Goal: Task Accomplishment & Management: Manage account settings

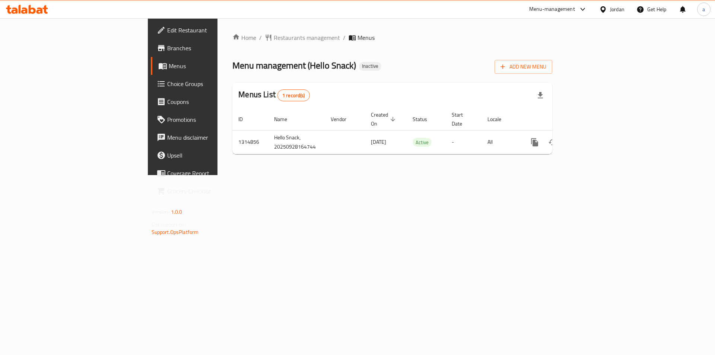
click at [167, 47] on span "Branches" at bounding box center [214, 48] width 94 height 9
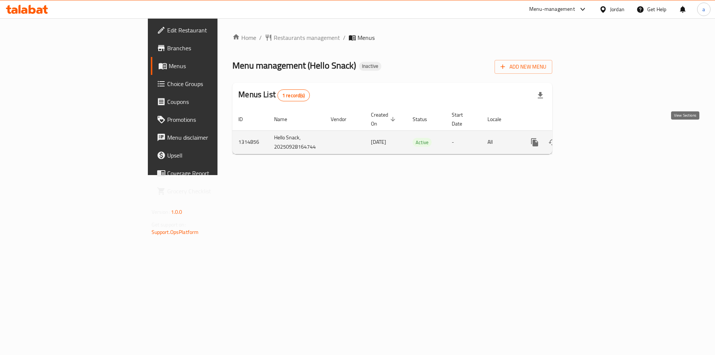
click at [597, 133] on link "enhanced table" at bounding box center [589, 142] width 18 height 18
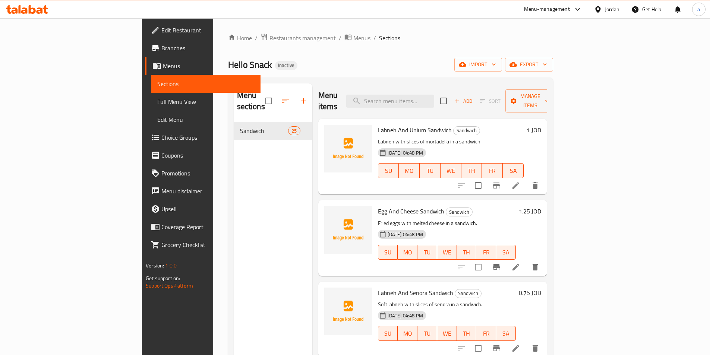
click at [157, 81] on span "Sections" at bounding box center [205, 83] width 97 height 9
click at [145, 72] on link "Menus" at bounding box center [202, 66] width 115 height 18
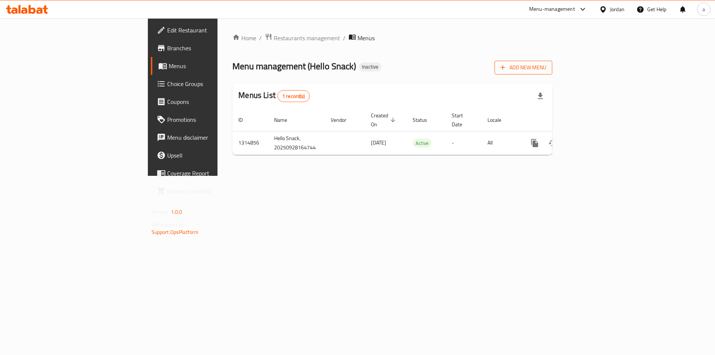
click at [552, 64] on button "Add New Menu" at bounding box center [524, 68] width 58 height 14
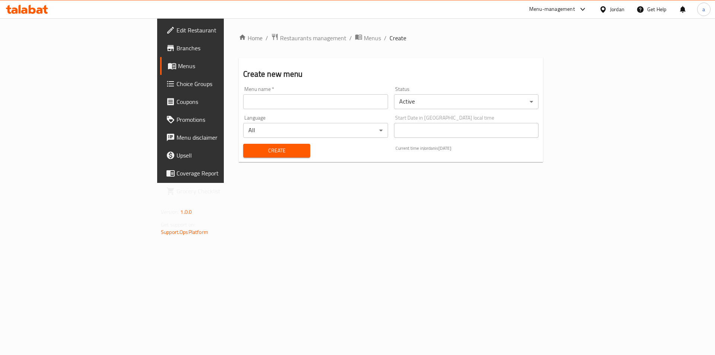
click at [349, 110] on div "Menu name   * Menu name *" at bounding box center [315, 97] width 150 height 29
click at [348, 103] on input "text" at bounding box center [315, 101] width 145 height 15
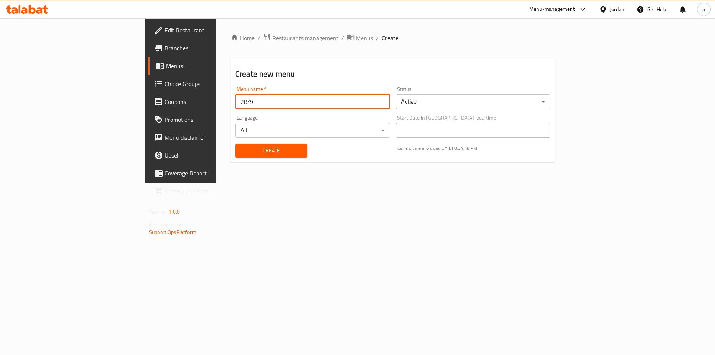
type input "28/9"
click at [263, 148] on span "Create" at bounding box center [271, 150] width 60 height 9
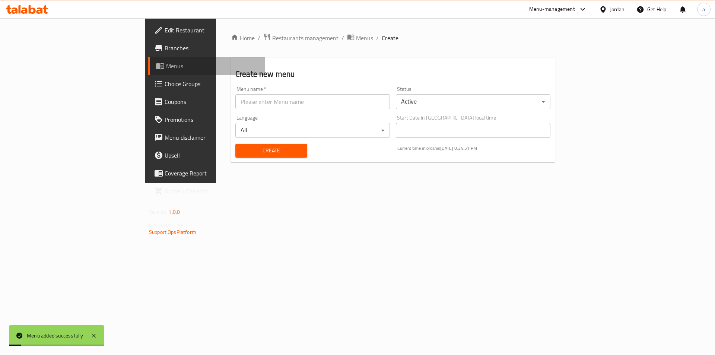
click at [148, 70] on link "Menus" at bounding box center [206, 66] width 117 height 18
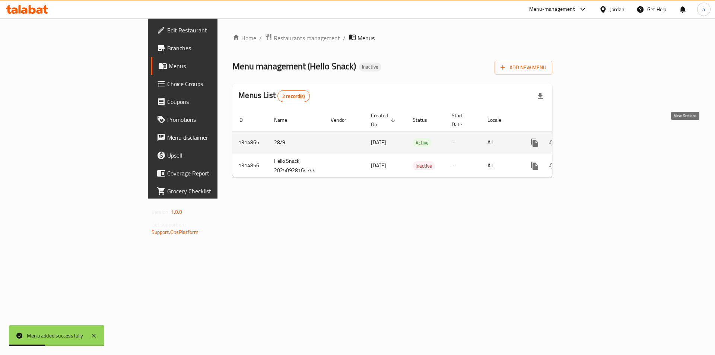
click at [597, 140] on link "enhanced table" at bounding box center [589, 143] width 18 height 18
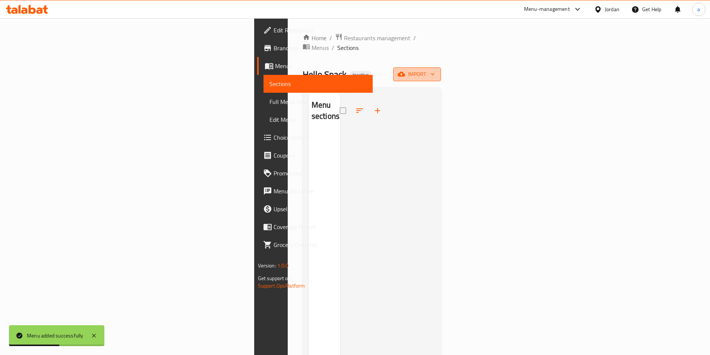
click at [435, 70] on span "import" at bounding box center [417, 74] width 36 height 9
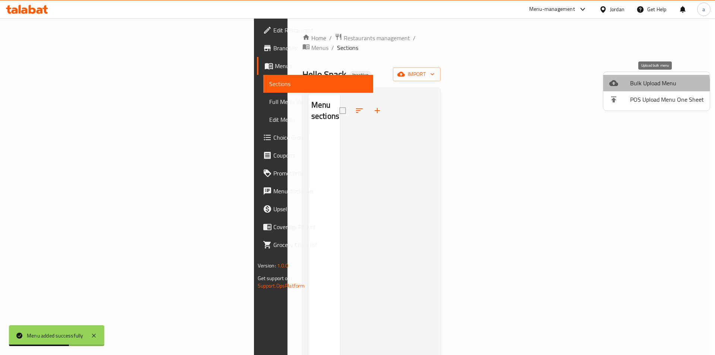
click at [642, 86] on span "Bulk Upload Menu" at bounding box center [667, 83] width 74 height 9
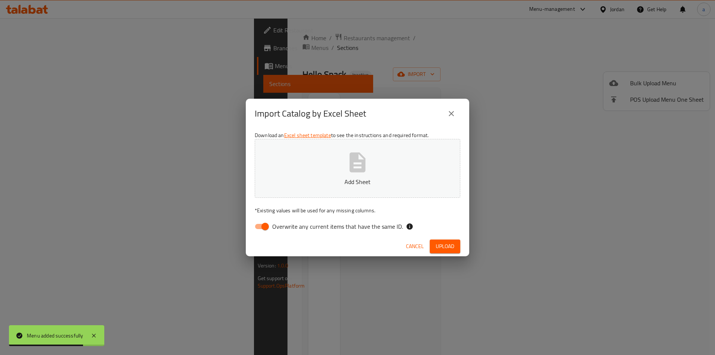
click at [264, 230] on input "Overwrite any current items that have the same ID." at bounding box center [265, 226] width 42 height 14
checkbox input "false"
click at [304, 202] on div "Download an Excel sheet template to see the instructions and required format. A…" at bounding box center [357, 183] width 223 height 108
click at [314, 170] on button "Add Sheet" at bounding box center [358, 168] width 206 height 59
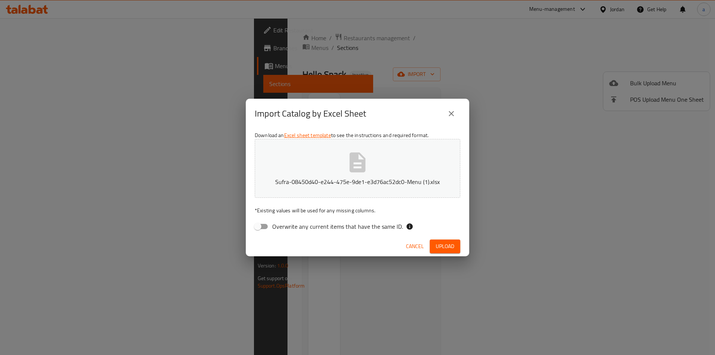
click at [443, 244] on span "Upload" at bounding box center [445, 246] width 19 height 9
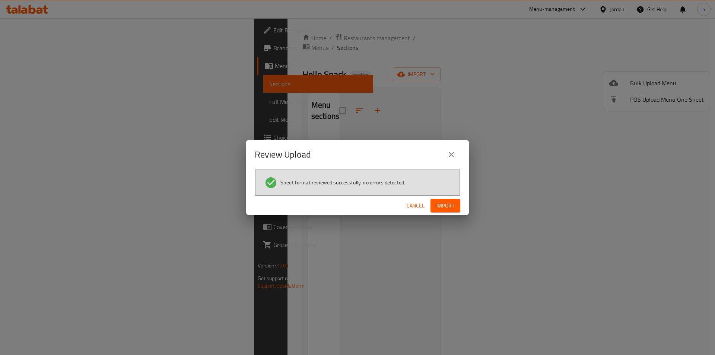
click at [448, 203] on span "Import" at bounding box center [446, 205] width 18 height 9
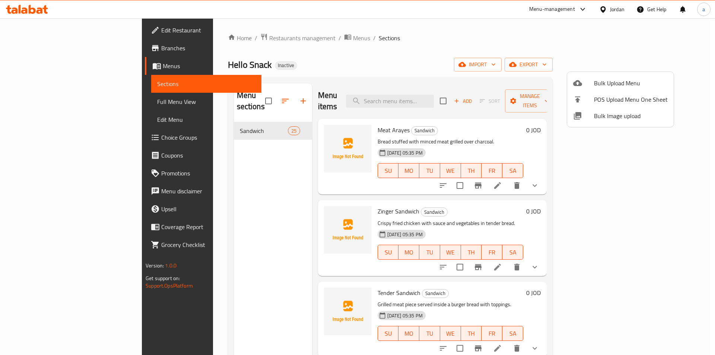
click at [94, 82] on div at bounding box center [357, 177] width 715 height 355
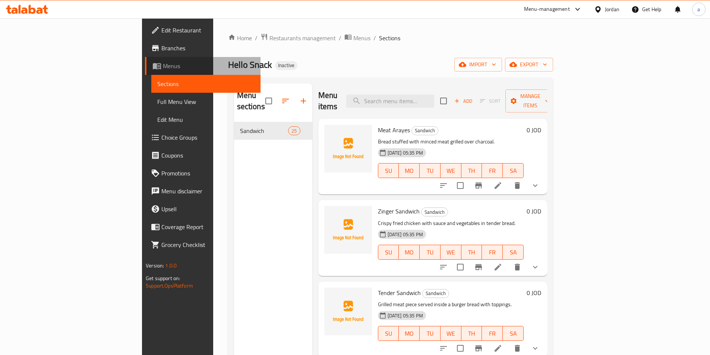
click at [163, 69] on span "Menus" at bounding box center [209, 65] width 92 height 9
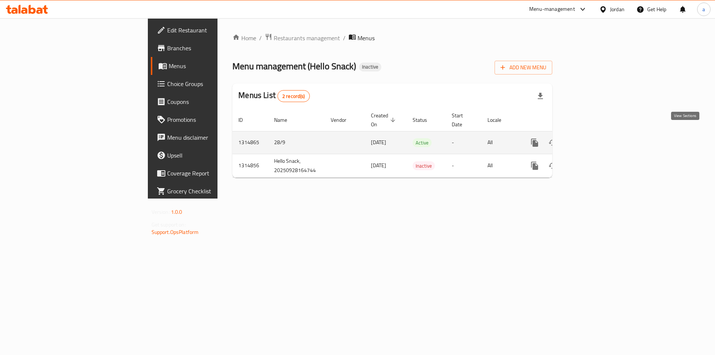
click at [593, 138] on icon "enhanced table" at bounding box center [588, 142] width 9 height 9
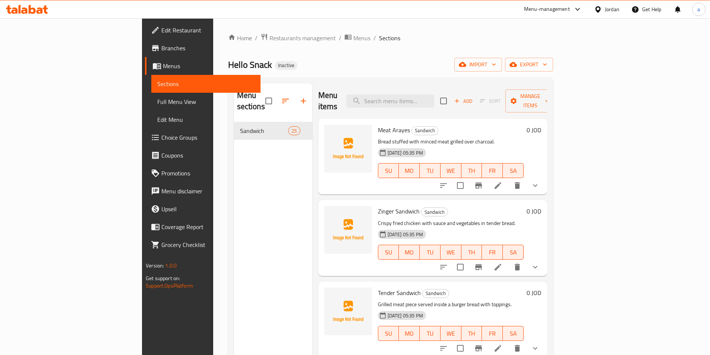
click at [157, 101] on span "Full Menu View" at bounding box center [205, 101] width 97 height 9
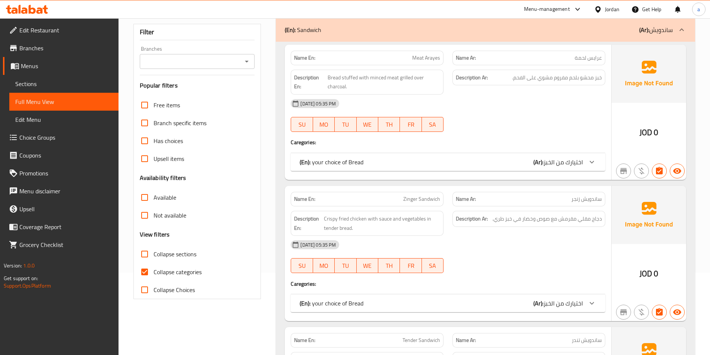
scroll to position [112, 0]
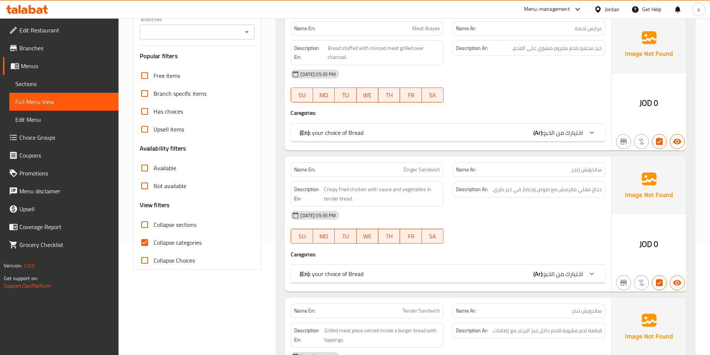
drag, startPoint x: 145, startPoint y: 244, endPoint x: 407, endPoint y: 216, distance: 263.3
click at [145, 244] on input "Collapse categories" at bounding box center [145, 243] width 18 height 18
checkbox input "false"
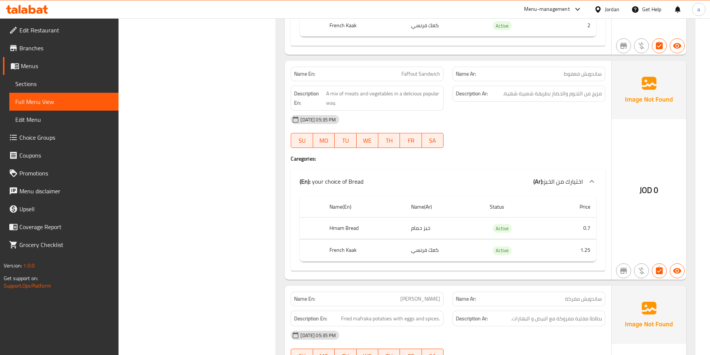
scroll to position [2510, 0]
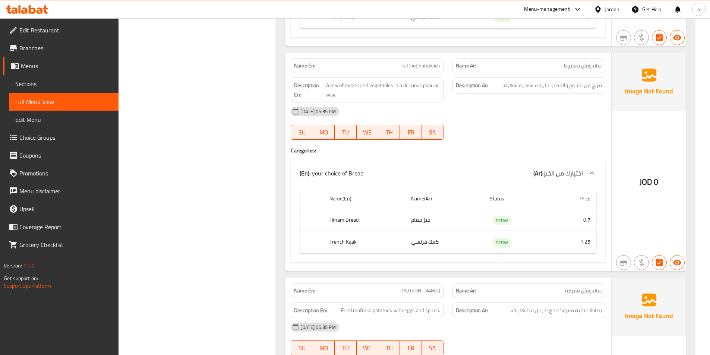
click at [573, 62] on span "ساندويش فعفوط" at bounding box center [583, 66] width 38 height 8
click at [584, 102] on div "[DATE] 05:35 PM" at bounding box center [447, 111] width 323 height 18
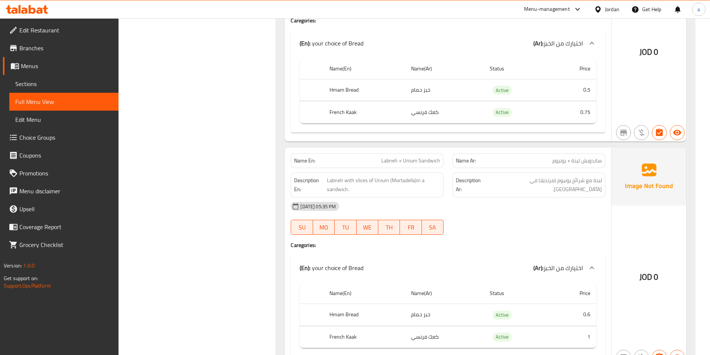
scroll to position [4186, 0]
click at [557, 156] on span "ساندويش لبنة + يونيوم" at bounding box center [577, 160] width 50 height 8
click at [418, 156] on span "Labneh + Unium Sandwich" at bounding box center [410, 160] width 59 height 8
click at [408, 156] on span "Labneh + Unium Sandwich" at bounding box center [410, 160] width 59 height 8
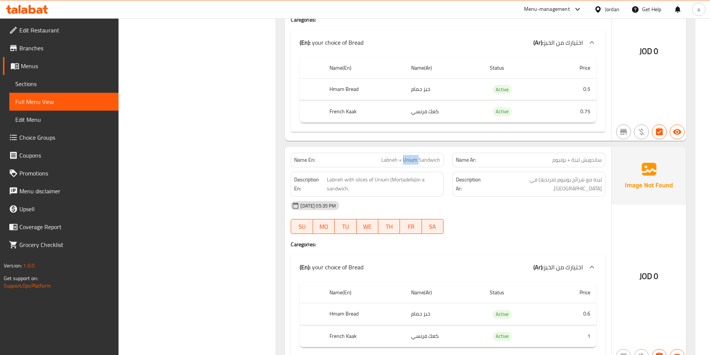
click at [408, 156] on span "Labneh + Unium Sandwich" at bounding box center [410, 160] width 59 height 8
click at [472, 197] on div "[DATE] 05:35 PM" at bounding box center [447, 206] width 323 height 18
drag, startPoint x: 403, startPoint y: 131, endPoint x: 456, endPoint y: 132, distance: 52.9
click at [456, 148] on div "Name En: Labneh + Unium Sandwich Name Ar: ساندويش لبنة + يونيوم" at bounding box center [447, 159] width 323 height 23
copy span "Unium Sandwich"
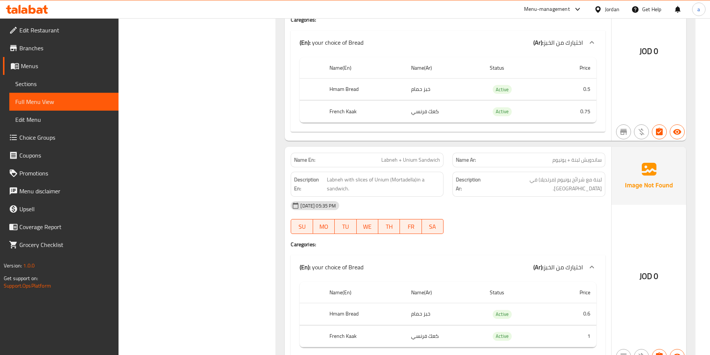
click at [462, 197] on div "28-09-2025 05:35 PM SU MO TU WE TH FR SA" at bounding box center [447, 218] width 323 height 42
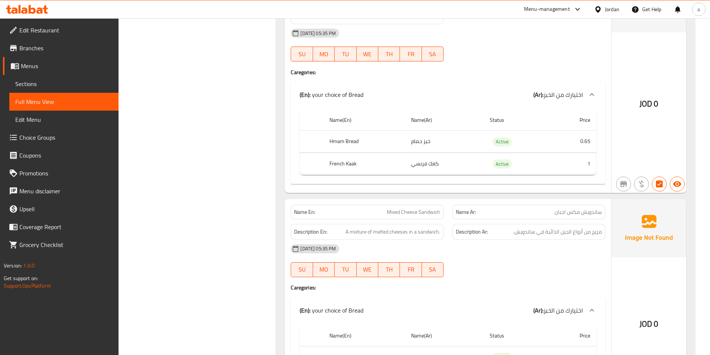
scroll to position [5043, 0]
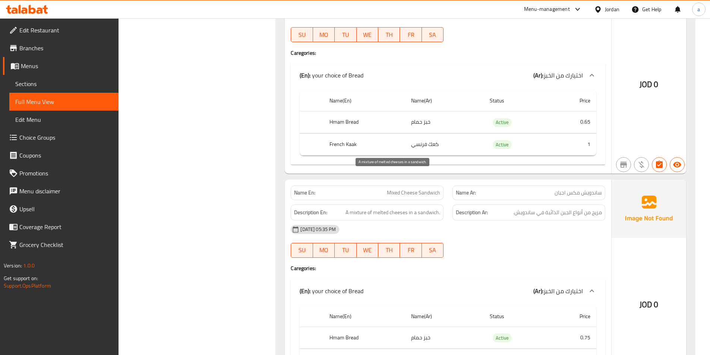
click at [361, 208] on span "A mixture of melted cheeses in a sandwich." at bounding box center [392, 212] width 95 height 9
click at [574, 208] on span "مزيج من أنواع الجبن الذائبة في ساندويش." at bounding box center [557, 212] width 89 height 9
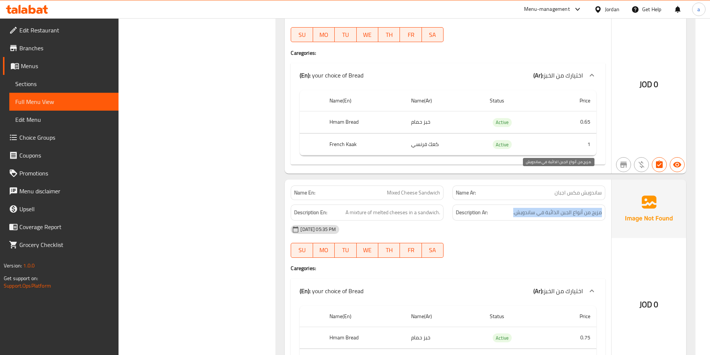
click at [574, 208] on span "مزيج من أنواع الجبن الذائبة في ساندويش." at bounding box center [557, 212] width 89 height 9
click at [550, 208] on span "مزيج من أنواع الجبن الذائبة في ساندويش." at bounding box center [557, 212] width 89 height 9
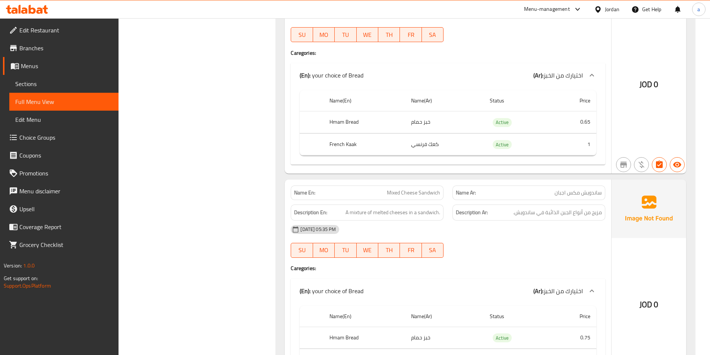
click at [573, 189] on span "ساندويش مكس اجبان" at bounding box center [577, 193] width 47 height 8
copy span "ساندويش مكس اجبان"
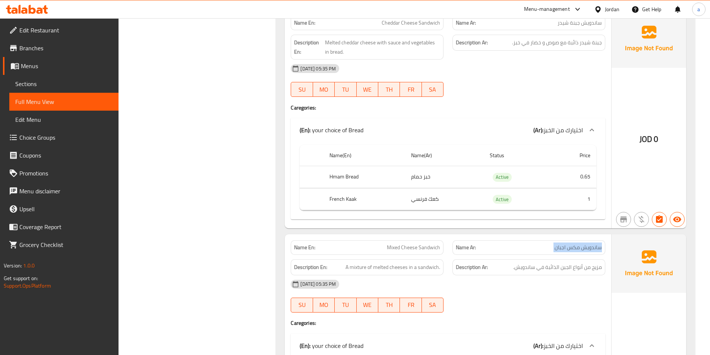
scroll to position [4922, 0]
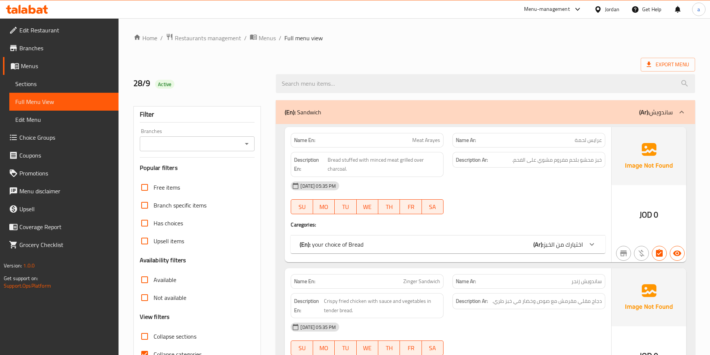
click at [77, 87] on span "Sections" at bounding box center [63, 83] width 97 height 9
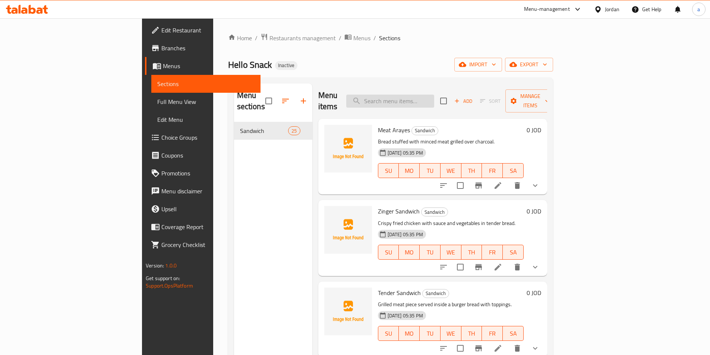
click at [404, 101] on input "search" at bounding box center [390, 101] width 88 height 13
paste input "ساندويش مكس اجبان"
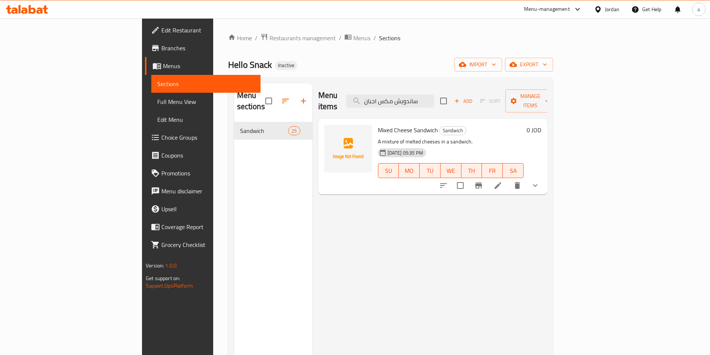
type input "ساندويش مكس اجبان"
click at [501, 182] on icon at bounding box center [497, 185] width 7 height 7
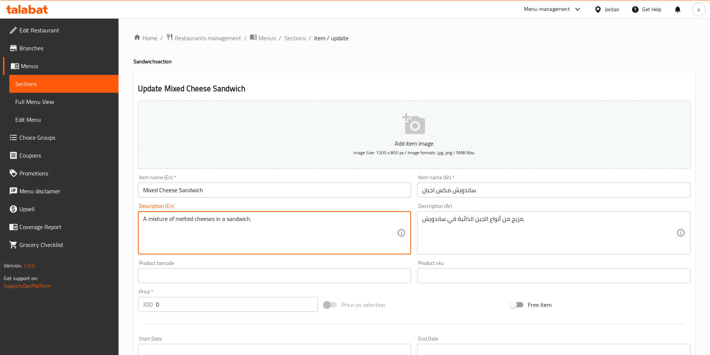
drag, startPoint x: 174, startPoint y: 218, endPoint x: 273, endPoint y: 223, distance: 98.8
paste textarea "ساندويش مكس اجبان"
paste textarea "Types of cheese melted"
drag, startPoint x: 169, startPoint y: 220, endPoint x: 314, endPoint y: 249, distance: 147.9
click at [314, 249] on textarea "A mixture of melted cheeses in a sandwich." at bounding box center [270, 232] width 254 height 35
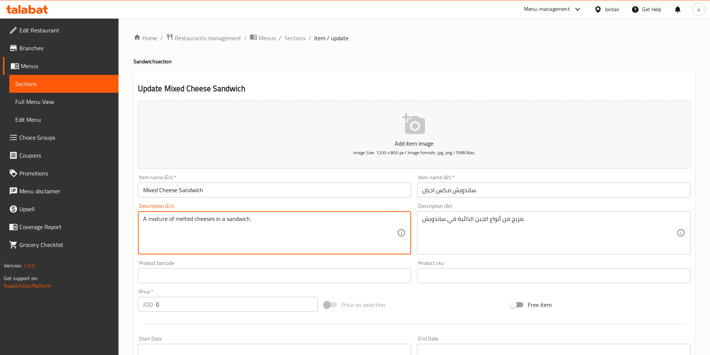
paste textarea "Types of cheese melted"
click at [172, 220] on textarea "A mixture Types of cheese melted in a sandwich." at bounding box center [270, 232] width 254 height 35
click at [288, 221] on textarea "A mixture types of cheese melted in a sandwich." at bounding box center [270, 232] width 254 height 35
click at [238, 216] on textarea "A mixture types of cheese melted in a sandwich." at bounding box center [270, 232] width 254 height 35
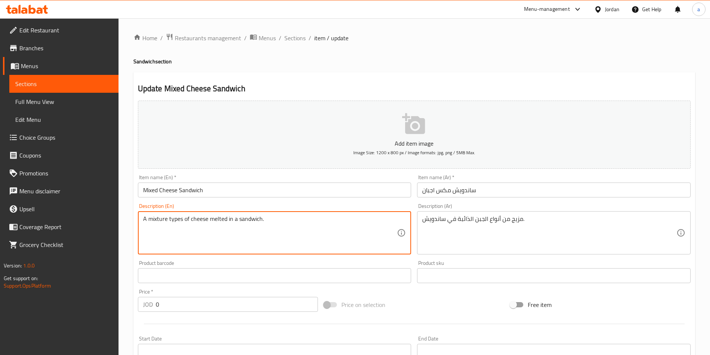
click at [238, 216] on textarea "A mixture types of cheese melted in a sandwich." at bounding box center [270, 232] width 254 height 35
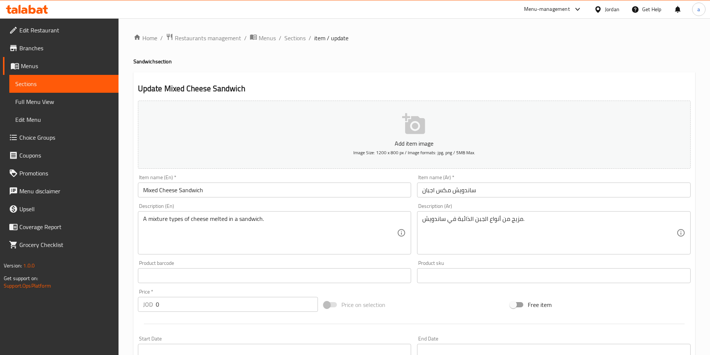
click at [179, 221] on textarea "A mixture types of cheese melted in a sandwich." at bounding box center [270, 232] width 254 height 35
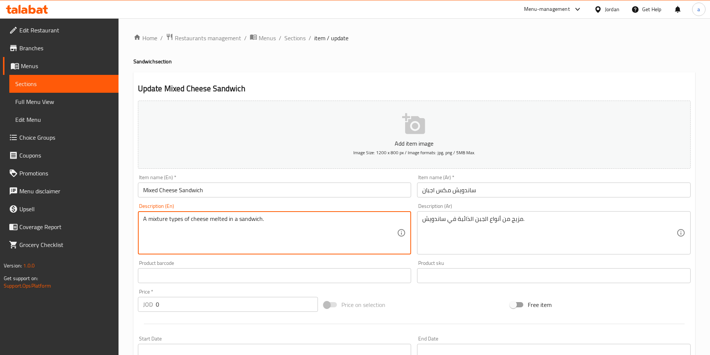
click at [179, 221] on textarea "A mixture types of cheese melted in a sandwich." at bounding box center [270, 232] width 254 height 35
click at [148, 220] on textarea "A mixture of cheese melted in a sandwich." at bounding box center [270, 232] width 254 height 35
paste textarea "types"
drag, startPoint x: 163, startPoint y: 219, endPoint x: 177, endPoint y: 221, distance: 14.2
click at [178, 221] on textarea "A types mixture of cheese melted in a sandwich." at bounding box center [270, 232] width 254 height 35
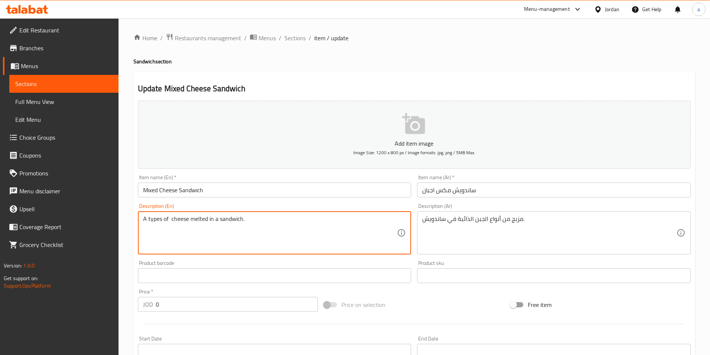
paste textarea "mixture"
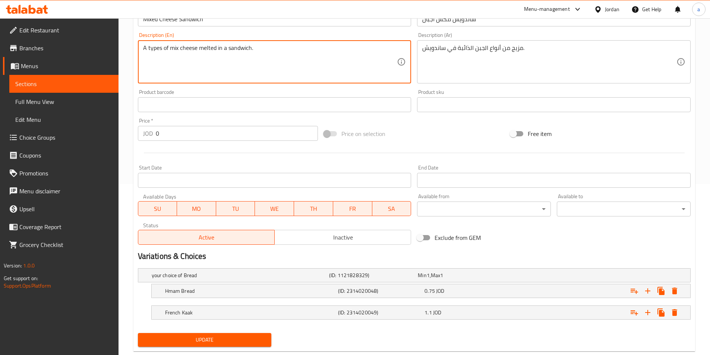
scroll to position [188, 0]
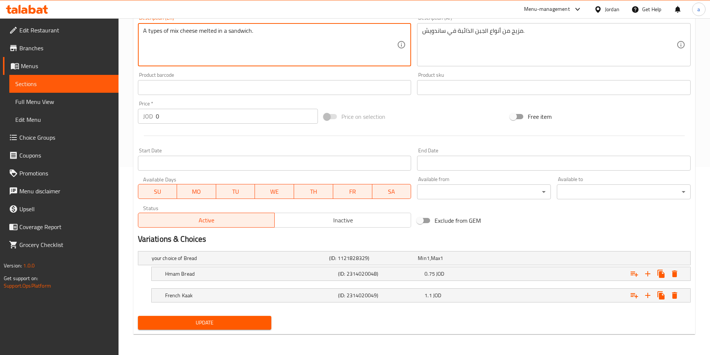
type textarea "A types of mix cheese melted in a sandwich."
click at [239, 318] on span "Update" at bounding box center [205, 322] width 122 height 9
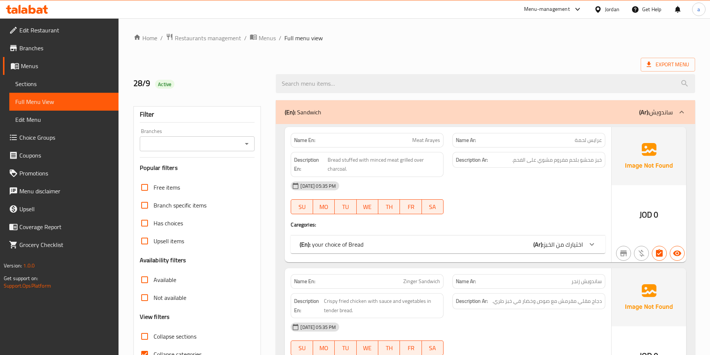
scroll to position [112, 0]
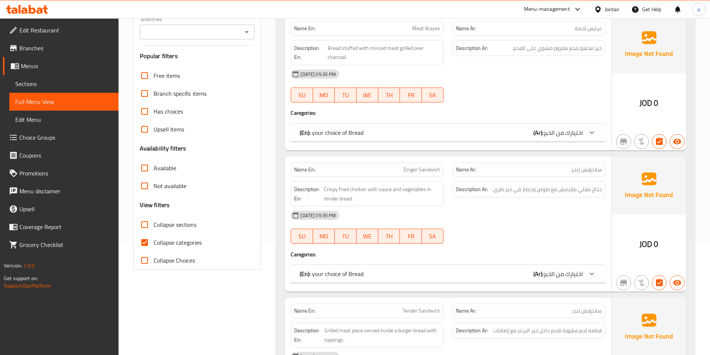
drag, startPoint x: 143, startPoint y: 239, endPoint x: 253, endPoint y: 209, distance: 114.3
click at [143, 239] on input "Collapse categories" at bounding box center [145, 243] width 18 height 18
checkbox input "false"
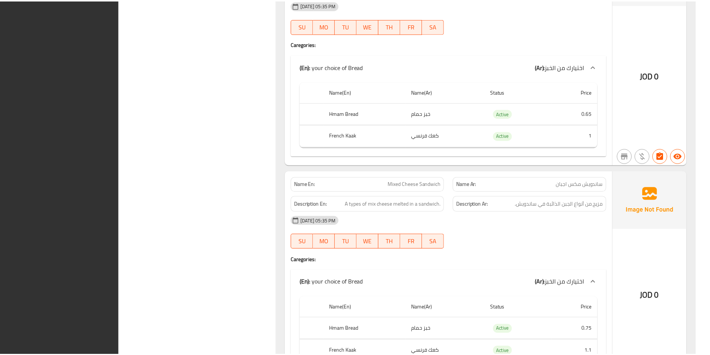
scroll to position [5295, 0]
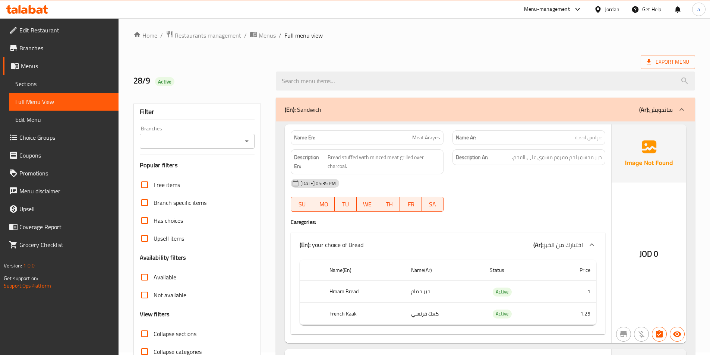
scroll to position [0, 0]
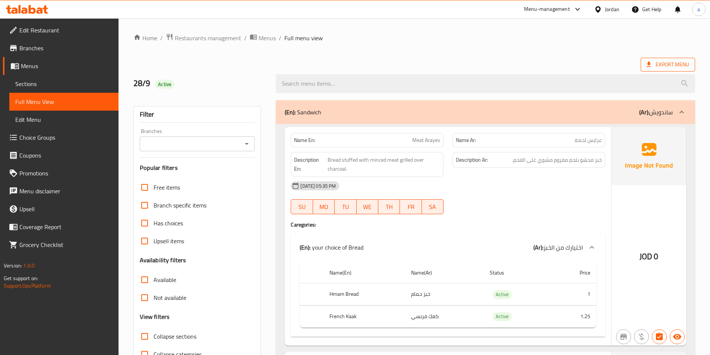
click at [676, 64] on span "Export Menu" at bounding box center [667, 64] width 42 height 9
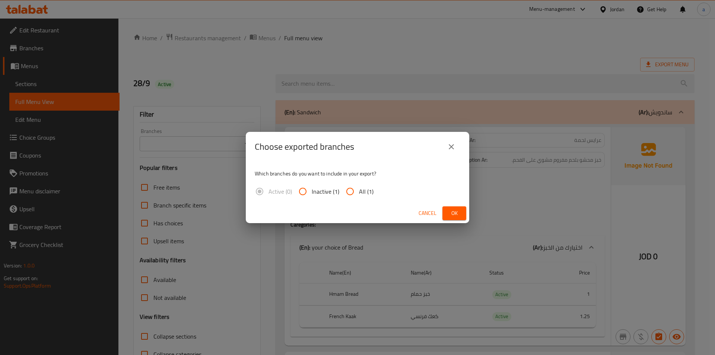
click at [354, 195] on input "All (1)" at bounding box center [350, 192] width 18 height 18
radio input "true"
click at [455, 209] on span "Ok" at bounding box center [454, 213] width 12 height 9
